Goal: Obtain resource: Download file/media

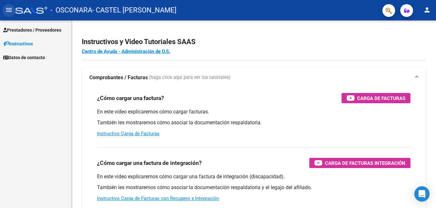
click at [9, 12] on mat-icon "menu" at bounding box center [9, 10] width 8 height 8
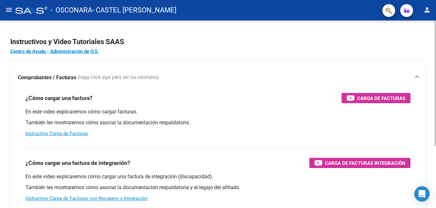
scroll to position [93, 0]
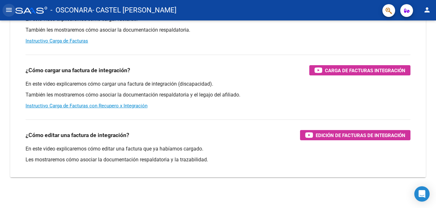
click at [7, 10] on mat-icon "menu" at bounding box center [9, 10] width 8 height 8
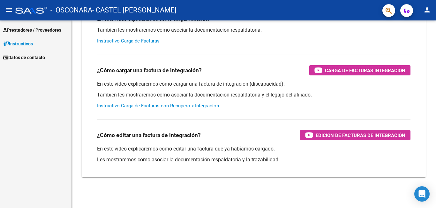
click at [29, 31] on span "Prestadores / Proveedores" at bounding box center [32, 30] width 58 height 7
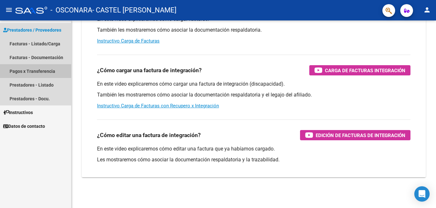
click at [39, 71] on link "Pagos x Transferencia" at bounding box center [35, 71] width 71 height 14
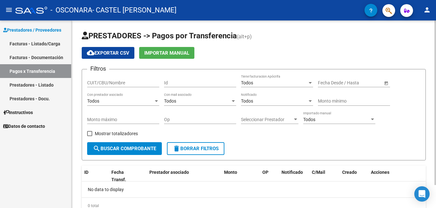
scroll to position [26, 0]
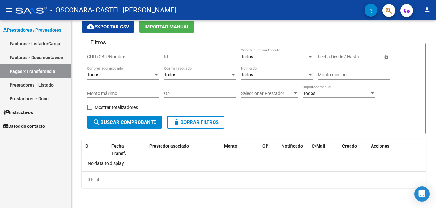
click at [43, 55] on link "Facturas - Documentación" at bounding box center [35, 57] width 71 height 14
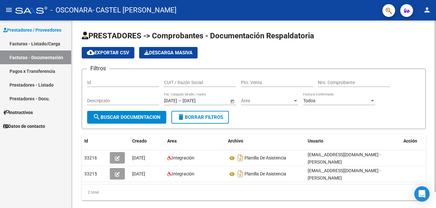
click at [135, 115] on span "search Buscar Documentacion" at bounding box center [127, 117] width 68 height 6
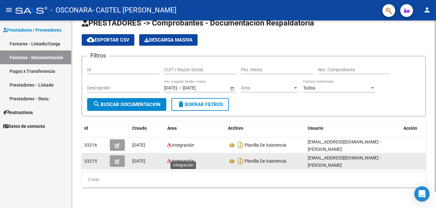
click at [175, 158] on span "Integración" at bounding box center [183, 160] width 23 height 5
drag, startPoint x: 151, startPoint y: 158, endPoint x: 135, endPoint y: 158, distance: 16.0
click at [151, 159] on div "[DATE]" at bounding box center [147, 161] width 30 height 7
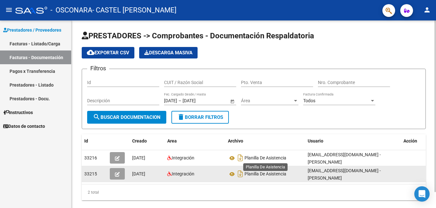
scroll to position [18, 0]
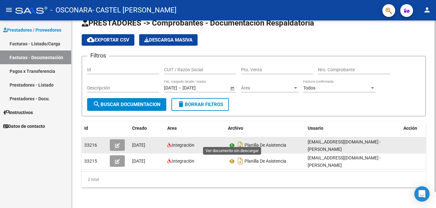
click at [233, 142] on icon at bounding box center [232, 146] width 8 height 8
